Goal: Transaction & Acquisition: Purchase product/service

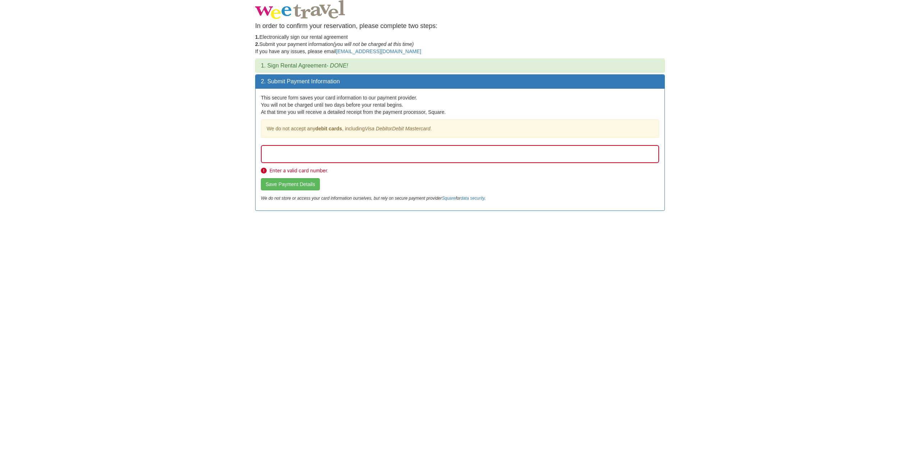
drag, startPoint x: 489, startPoint y: 31, endPoint x: 420, endPoint y: 178, distance: 162.6
click at [420, 178] on form "Enter a valid card number. Save Payment Details" at bounding box center [460, 167] width 398 height 45
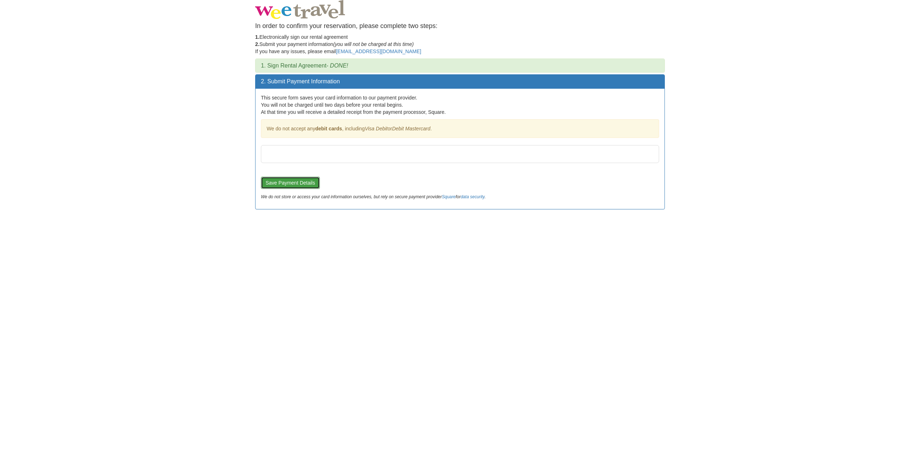
click at [289, 183] on button "Save Payment Details" at bounding box center [290, 183] width 59 height 12
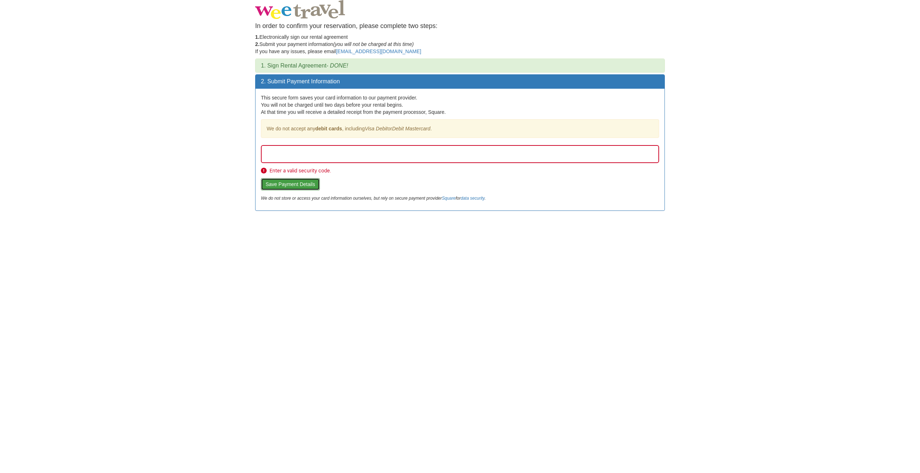
click at [289, 183] on button "Save Payment Details" at bounding box center [290, 184] width 59 height 12
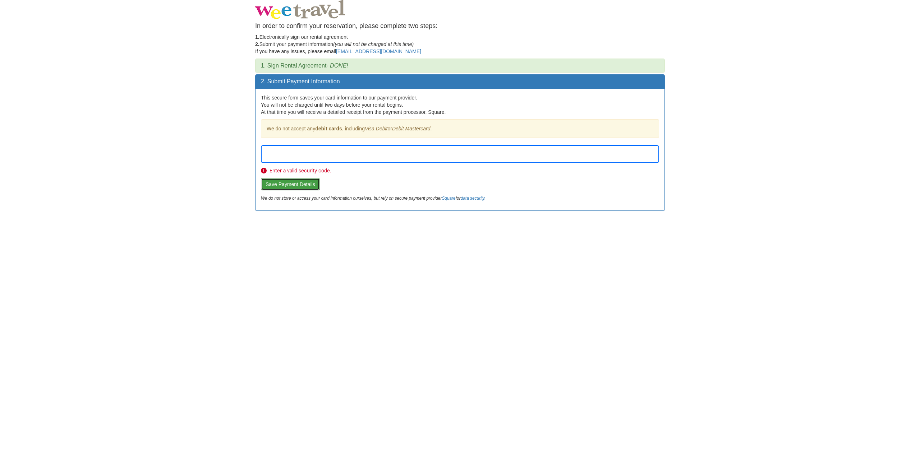
click at [295, 181] on button "Save Payment Details" at bounding box center [290, 184] width 59 height 12
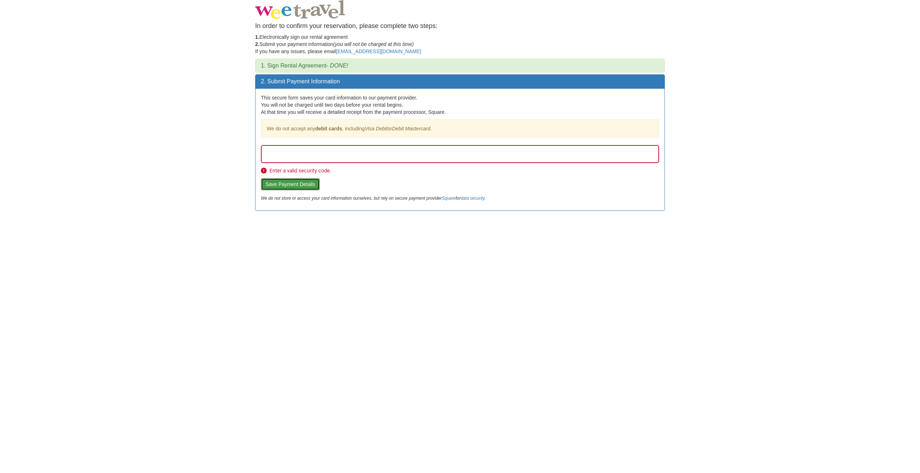
click at [294, 181] on button "Save Payment Details" at bounding box center [290, 184] width 59 height 12
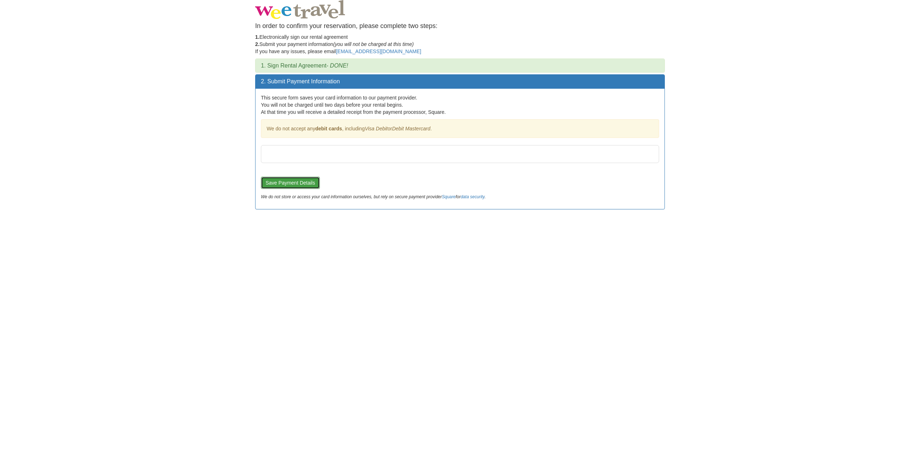
click at [288, 184] on button "Save Payment Details" at bounding box center [290, 183] width 59 height 12
